Goal: Information Seeking & Learning: Find specific fact

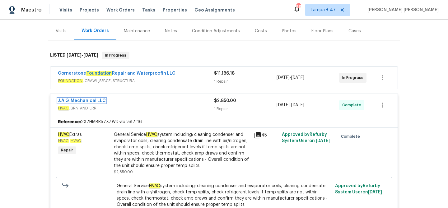
scroll to position [85, 0]
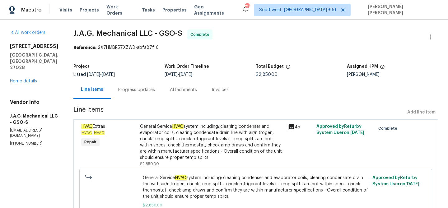
click at [130, 89] on div "Progress Updates" at bounding box center [136, 90] width 37 height 6
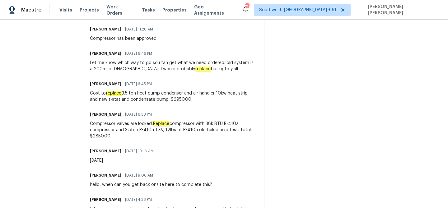
scroll to position [233, 0]
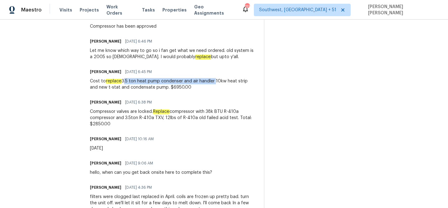
drag, startPoint x: 125, startPoint y: 82, endPoint x: 215, endPoint y: 84, distance: 90.6
click at [215, 83] on div "Cost to replace 3.5 ton heat pump condenser and air handler 10kw heat strip and…" at bounding box center [173, 84] width 166 height 12
copy div "3.5 ton heat pump condenser and air handler"
